Goal: Task Accomplishment & Management: Manage account settings

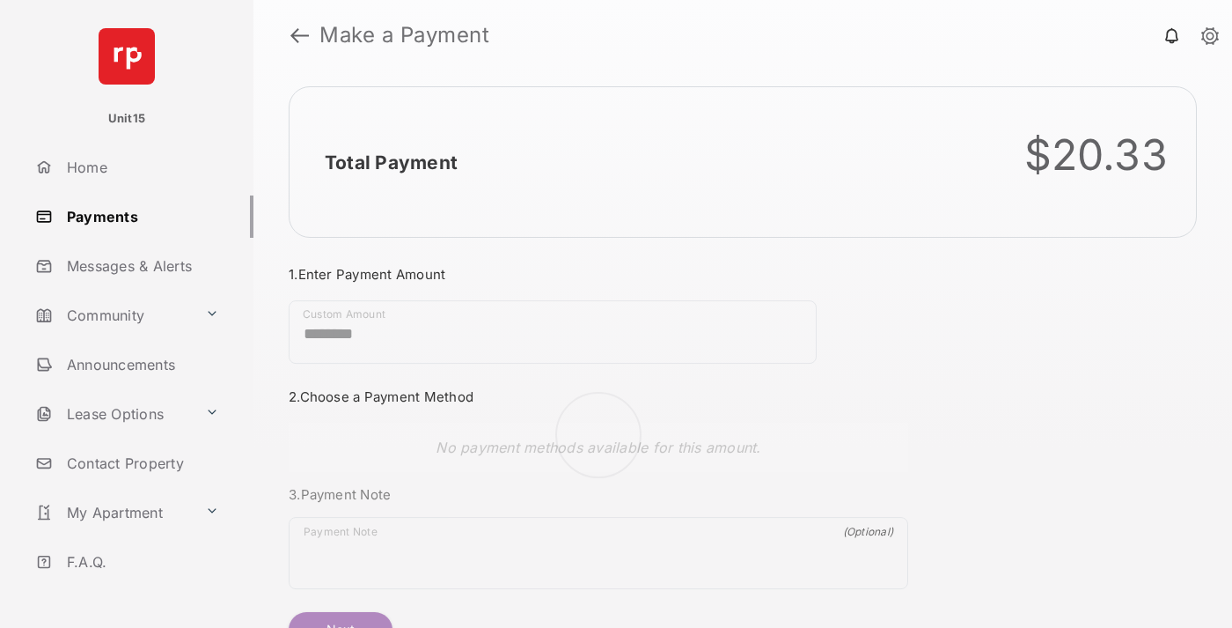
scroll to position [95, 0]
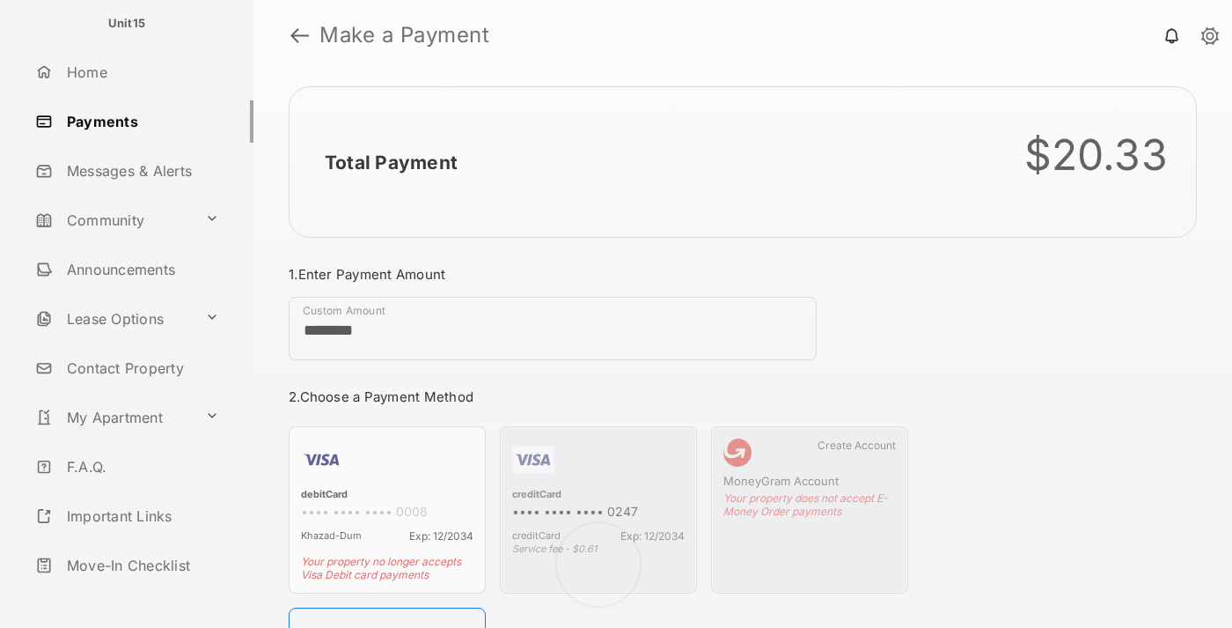
click at [137, 593] on link "Logout" at bounding box center [140, 614] width 225 height 42
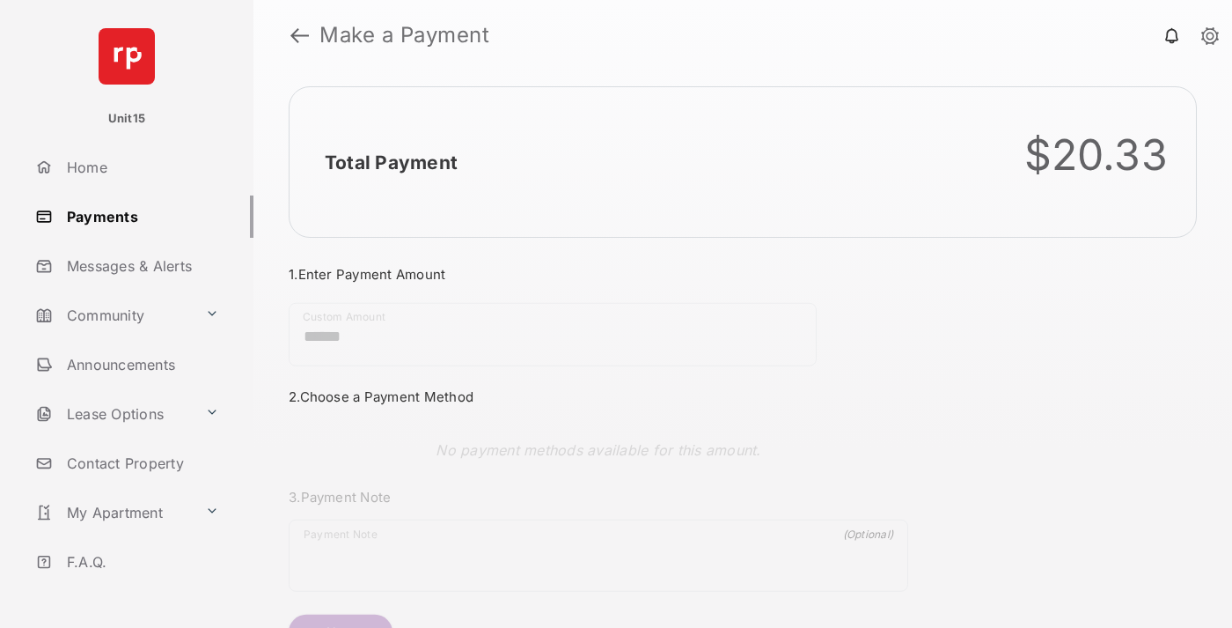
scroll to position [95, 0]
